Goal: Contribute content: Add original content to the website for others to see

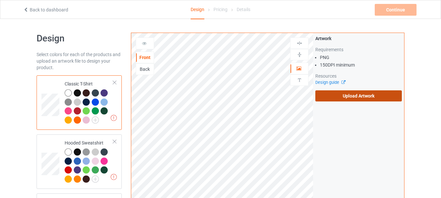
click at [348, 98] on label "Upload Artwork" at bounding box center [359, 96] width 87 height 11
click at [0, 0] on input "Upload Artwork" at bounding box center [0, 0] width 0 height 0
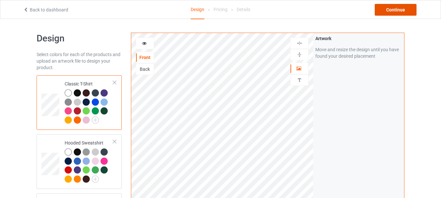
click at [399, 7] on div "Continue" at bounding box center [396, 10] width 42 height 12
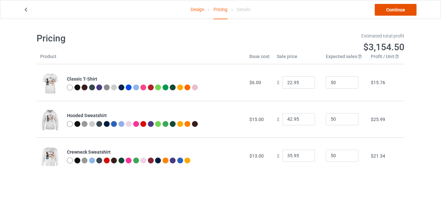
click at [387, 11] on link "Continue" at bounding box center [396, 10] width 42 height 12
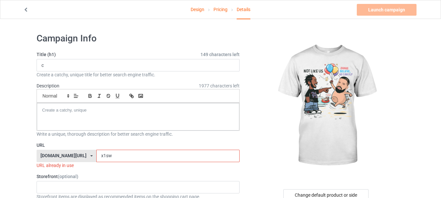
click at [154, 157] on input "x1sw" at bounding box center [167, 156] width 143 height 12
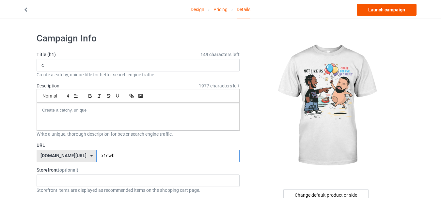
type input "x1swb"
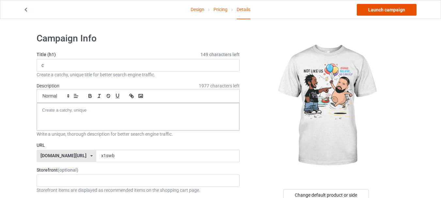
click at [386, 8] on link "Launch campaign" at bounding box center [387, 10] width 60 height 12
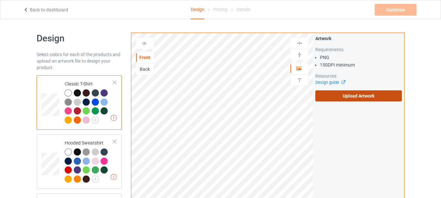
click at [342, 96] on label "Upload Artwork" at bounding box center [359, 96] width 87 height 11
click at [0, 0] on input "Upload Artwork" at bounding box center [0, 0] width 0 height 0
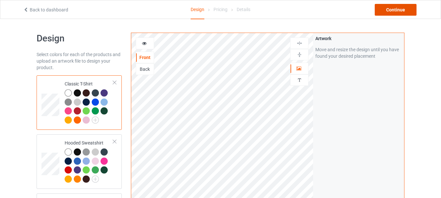
click at [399, 9] on div "Continue" at bounding box center [396, 10] width 42 height 12
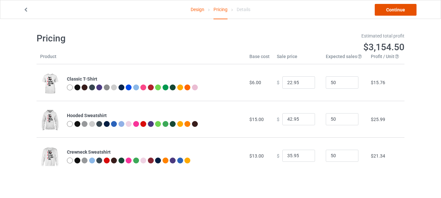
click at [389, 10] on link "Continue" at bounding box center [396, 10] width 42 height 12
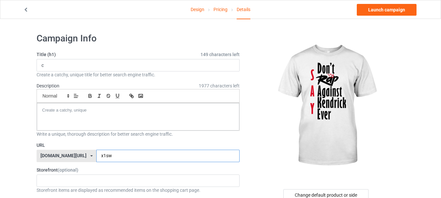
click at [172, 153] on input "x1sw" at bounding box center [167, 156] width 143 height 12
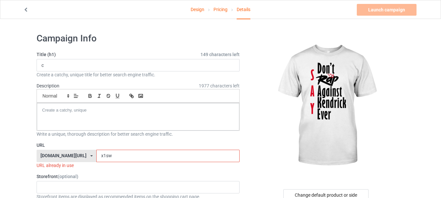
type input "x1swc"
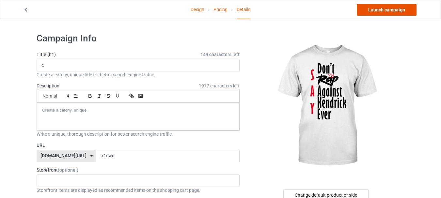
click at [391, 9] on link "Launch campaign" at bounding box center [387, 10] width 60 height 12
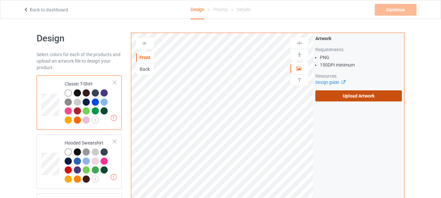
click at [342, 94] on label "Upload Artwork" at bounding box center [359, 96] width 87 height 11
click at [0, 0] on input "Upload Artwork" at bounding box center [0, 0] width 0 height 0
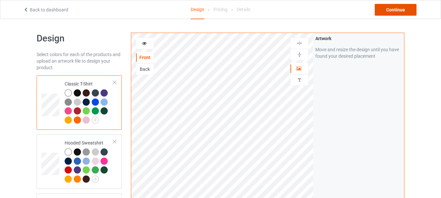
click at [394, 9] on div "Continue" at bounding box center [396, 10] width 42 height 12
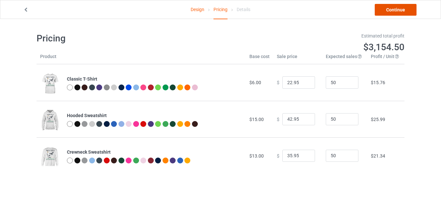
click at [386, 7] on link "Continue" at bounding box center [396, 10] width 42 height 12
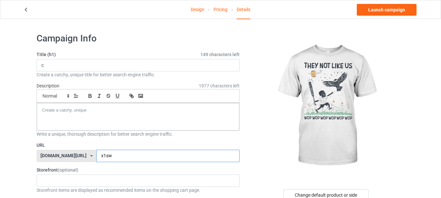
click at [137, 155] on input "x1sw" at bounding box center [167, 156] width 143 height 12
type input "x1swl"
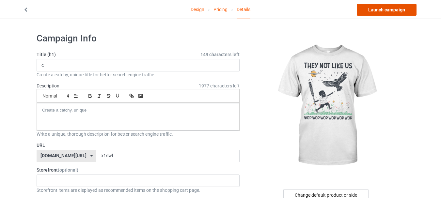
click at [393, 12] on link "Launch campaign" at bounding box center [387, 10] width 60 height 12
